Goal: Transaction & Acquisition: Purchase product/service

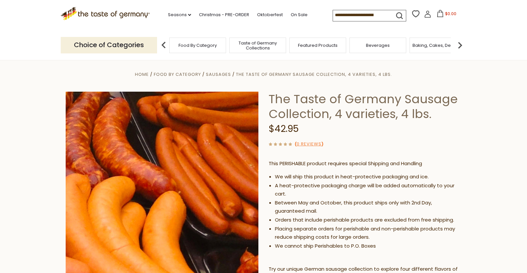
scroll to position [7, 0]
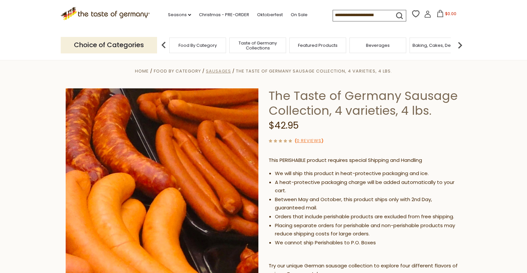
click at [218, 71] on span "Sausages" at bounding box center [218, 71] width 25 height 6
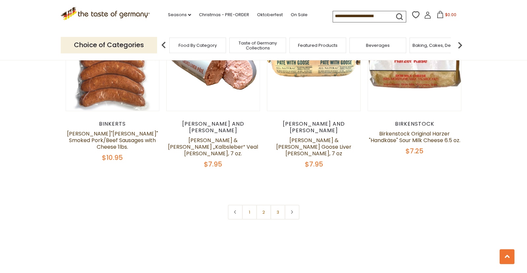
scroll to position [1596, 0]
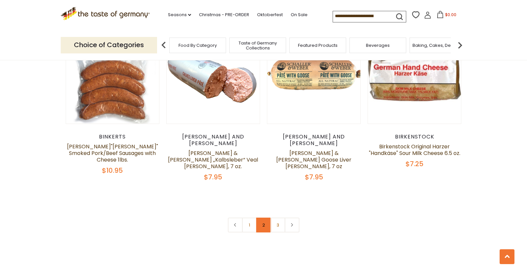
click at [265, 218] on link "2" at bounding box center [263, 225] width 15 height 15
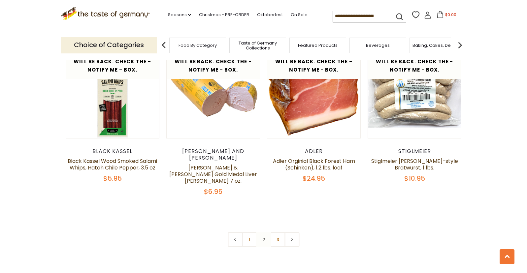
scroll to position [1553, 0]
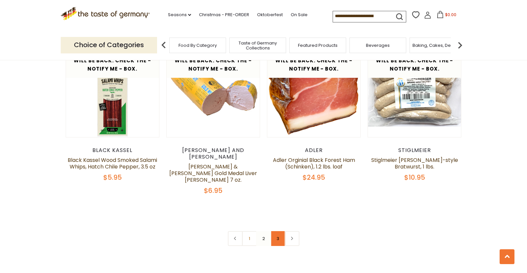
click at [278, 232] on link "3" at bounding box center [277, 239] width 15 height 15
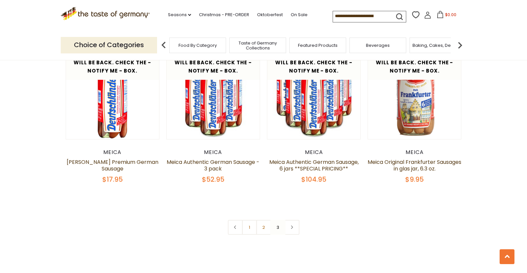
scroll to position [379, 0]
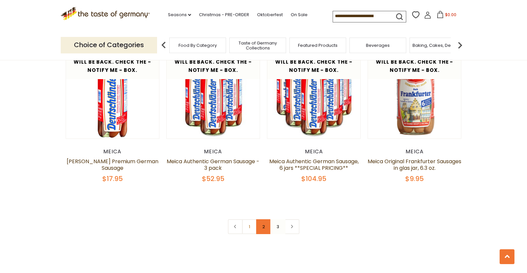
click at [261, 226] on link "2" at bounding box center [263, 227] width 15 height 15
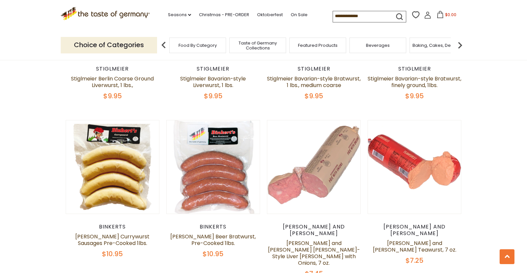
scroll to position [634, 0]
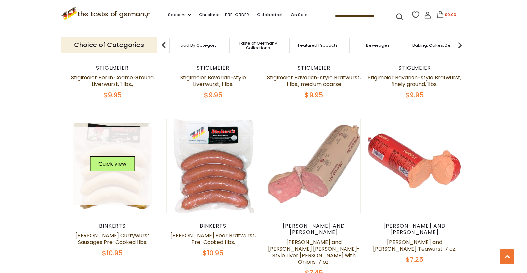
click at [109, 171] on link at bounding box center [112, 166] width 79 height 79
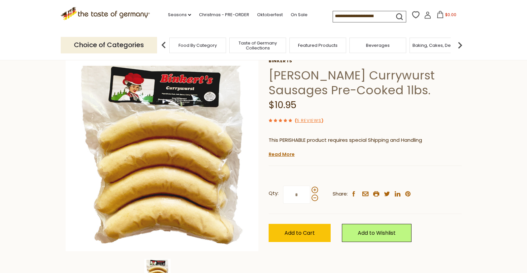
scroll to position [35, 0]
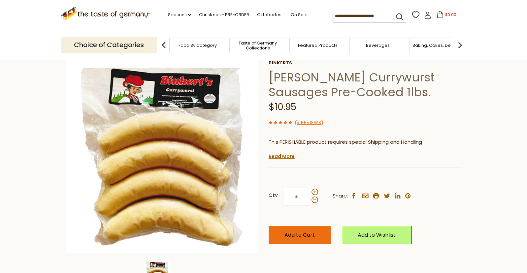
click at [297, 236] on span "Add to Cart" at bounding box center [300, 236] width 30 height 8
click at [251, 46] on span "Taste of Germany Collections" at bounding box center [258, 46] width 53 height 10
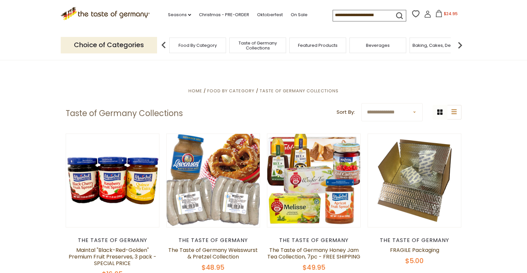
click at [164, 44] on img at bounding box center [163, 45] width 13 height 13
click at [162, 44] on img at bounding box center [163, 45] width 13 height 13
click at [460, 45] on img at bounding box center [460, 45] width 13 height 13
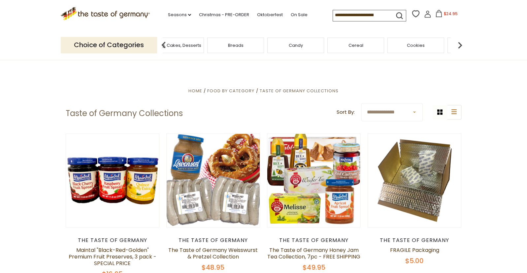
click at [460, 45] on img at bounding box center [460, 45] width 13 height 13
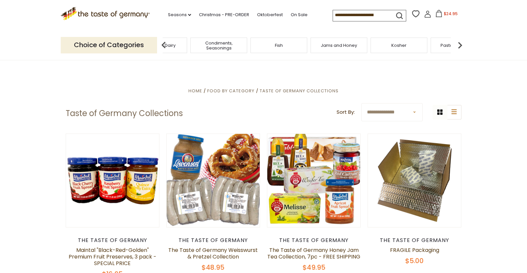
click at [460, 45] on img at bounding box center [460, 45] width 13 height 13
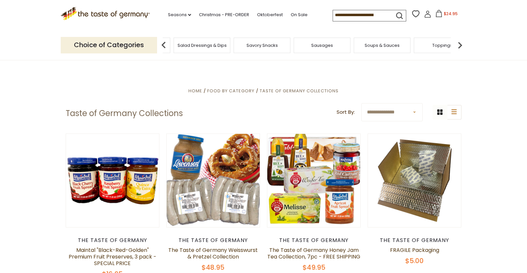
click at [318, 49] on div "Sausages" at bounding box center [322, 46] width 57 height 16
click at [320, 44] on span "Sausages" at bounding box center [322, 45] width 22 height 5
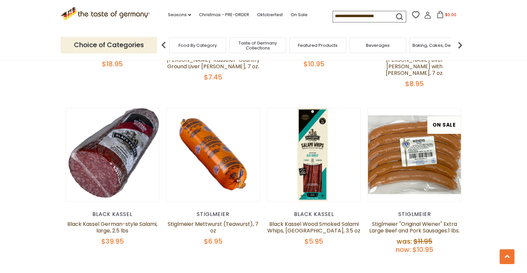
scroll to position [1023, 0]
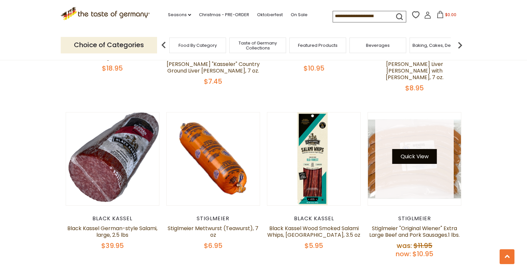
click at [414, 149] on button "Quick View" at bounding box center [415, 156] width 45 height 15
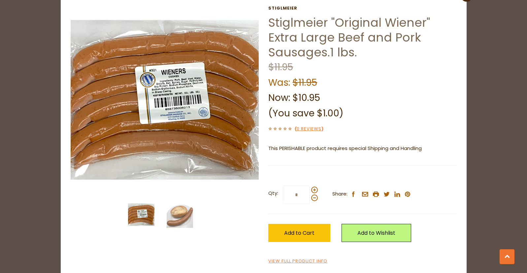
scroll to position [32, 0]
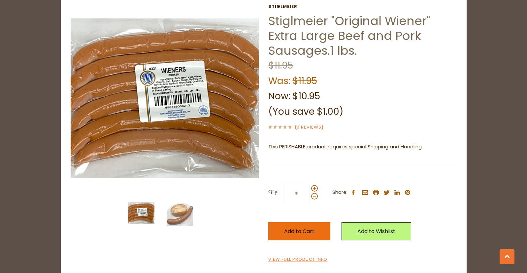
click at [301, 232] on span "Add to Cart" at bounding box center [299, 232] width 30 height 8
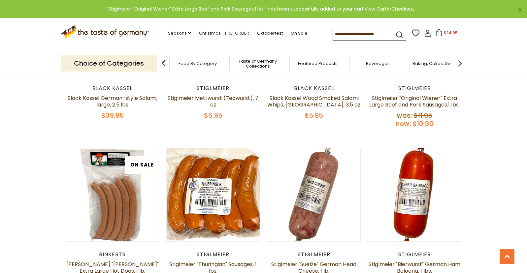
scroll to position [1155, 0]
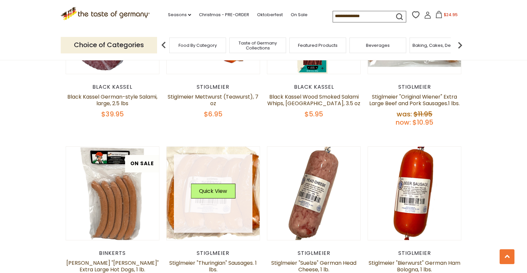
click at [171, 149] on img at bounding box center [213, 193] width 93 height 93
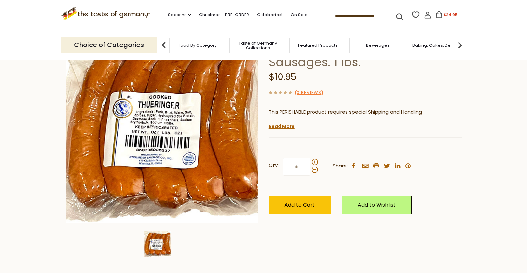
scroll to position [63, 0]
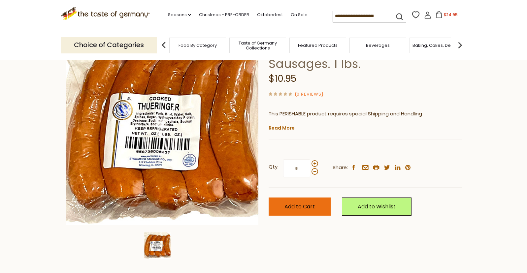
click at [292, 206] on span "Add to Cart" at bounding box center [300, 207] width 30 height 8
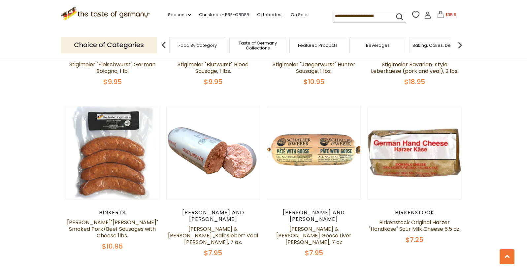
scroll to position [1522, 0]
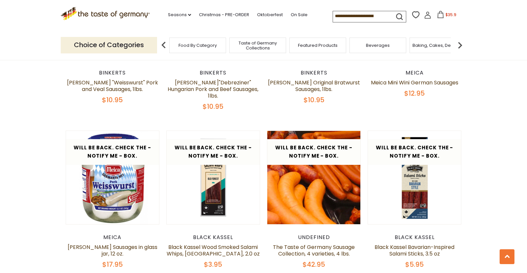
scroll to position [1130, 0]
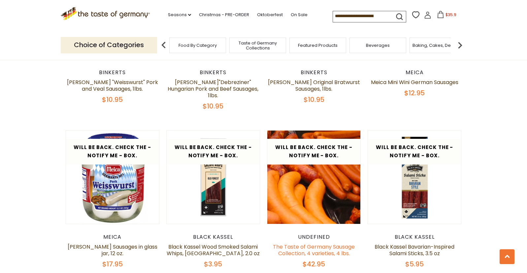
click at [321, 243] on link "The Taste of Germany Sausage Collection, 4 varieties, 4 lbs." at bounding box center [314, 250] width 82 height 14
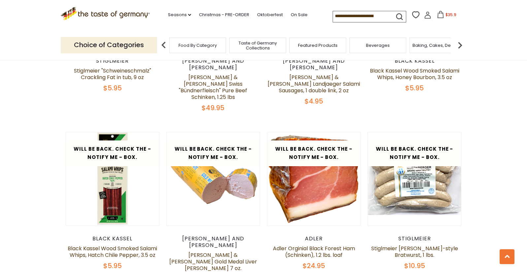
scroll to position [1465, 0]
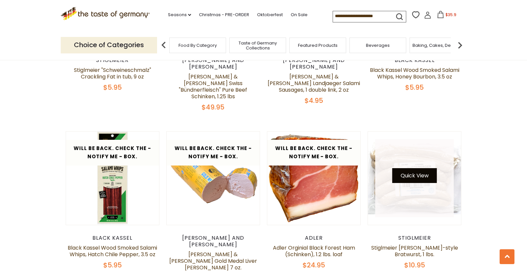
click at [415, 168] on button "Quick View" at bounding box center [415, 175] width 45 height 15
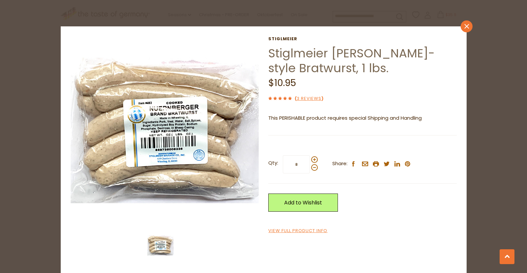
click at [467, 25] on icon "close" at bounding box center [466, 26] width 5 height 5
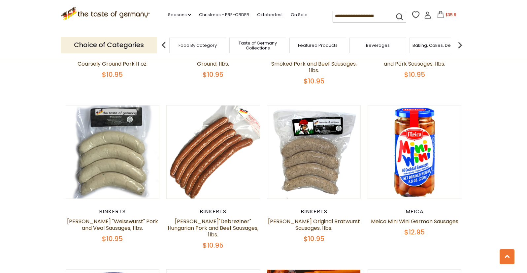
scroll to position [988, 0]
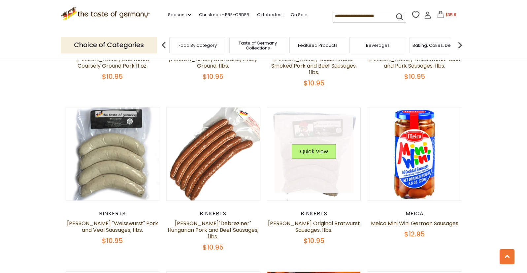
click at [313, 133] on link at bounding box center [314, 154] width 79 height 79
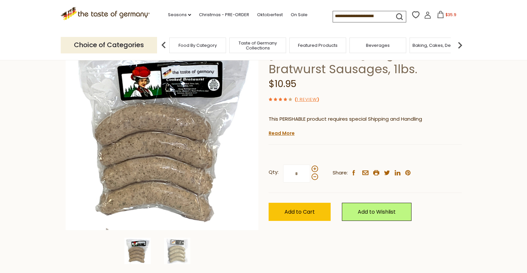
scroll to position [64, 0]
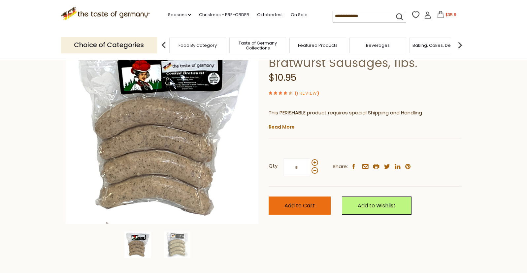
click at [294, 205] on span "Add to Cart" at bounding box center [300, 206] width 30 height 8
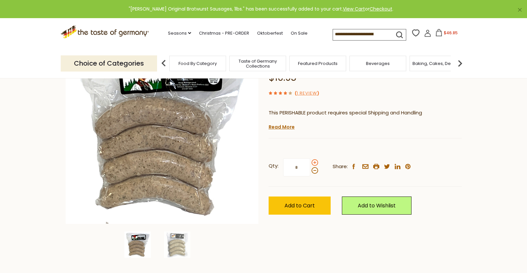
click at [315, 162] on span at bounding box center [315, 163] width 7 height 7
click at [310, 162] on input "*" at bounding box center [296, 168] width 27 height 18
type input "*"
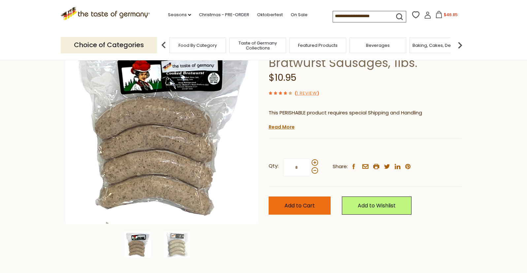
click at [307, 206] on span "Add to Cart" at bounding box center [300, 206] width 30 height 8
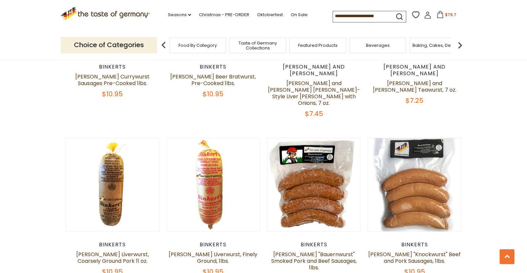
scroll to position [794, 0]
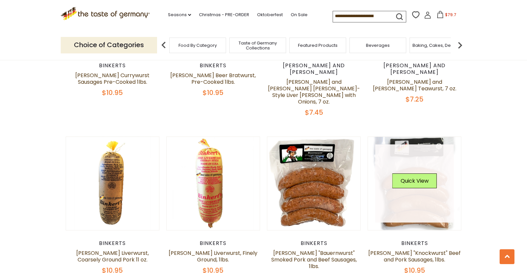
click at [414, 169] on link at bounding box center [415, 184] width 79 height 79
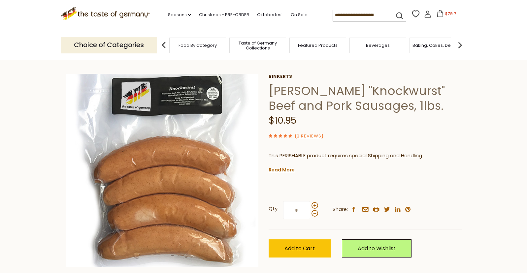
scroll to position [23, 0]
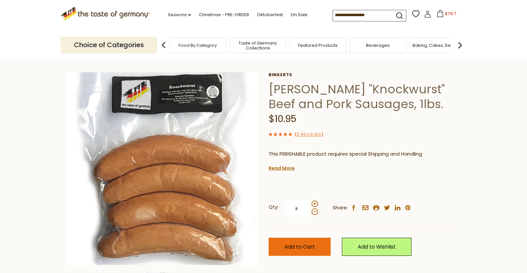
click at [296, 244] on span "Add to Cart" at bounding box center [300, 247] width 30 height 8
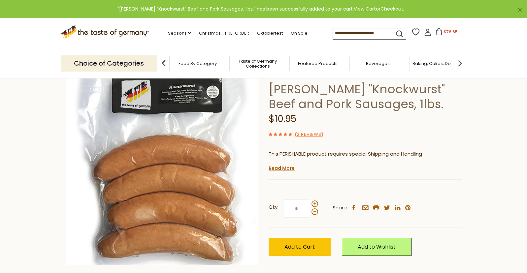
click at [348, 34] on input at bounding box center [361, 32] width 56 height 9
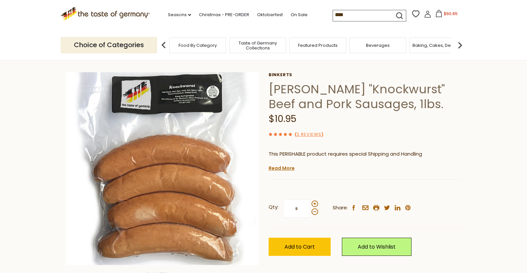
type input "*****"
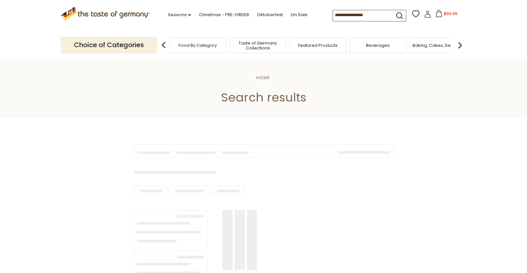
type input "*****"
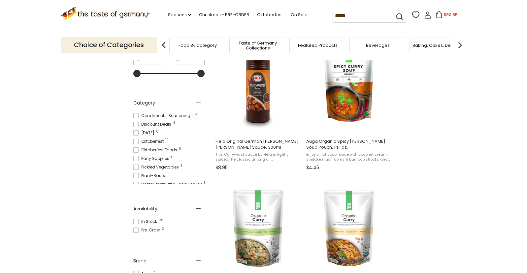
scroll to position [161, 0]
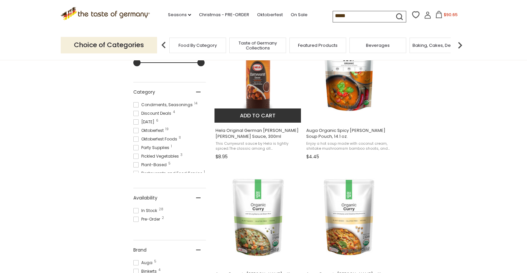
click at [257, 116] on button "Add to cart" at bounding box center [258, 116] width 87 height 14
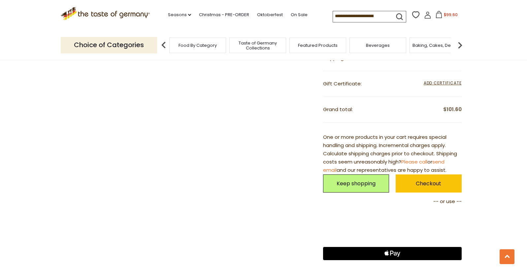
scroll to position [465, 0]
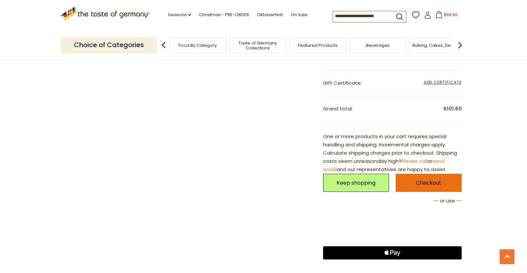
click at [427, 180] on link "Checkout" at bounding box center [429, 183] width 66 height 18
